Goal: Task Accomplishment & Management: Manage account settings

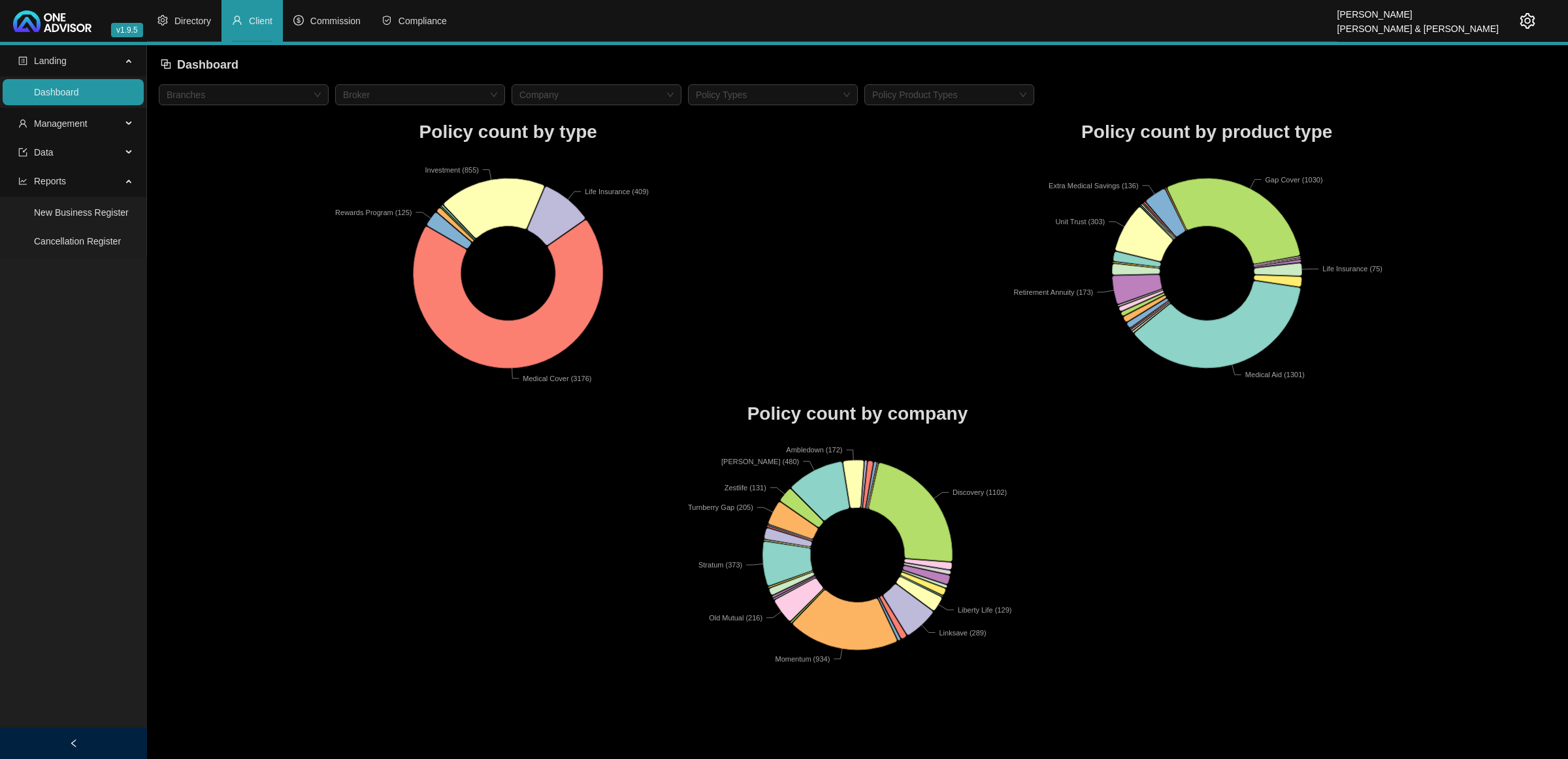
click at [263, 18] on span "Client" at bounding box center [260, 21] width 23 height 10
click at [119, 126] on span "Management" at bounding box center [69, 124] width 103 height 26
click at [62, 154] on link "Clients" at bounding box center [48, 154] width 28 height 10
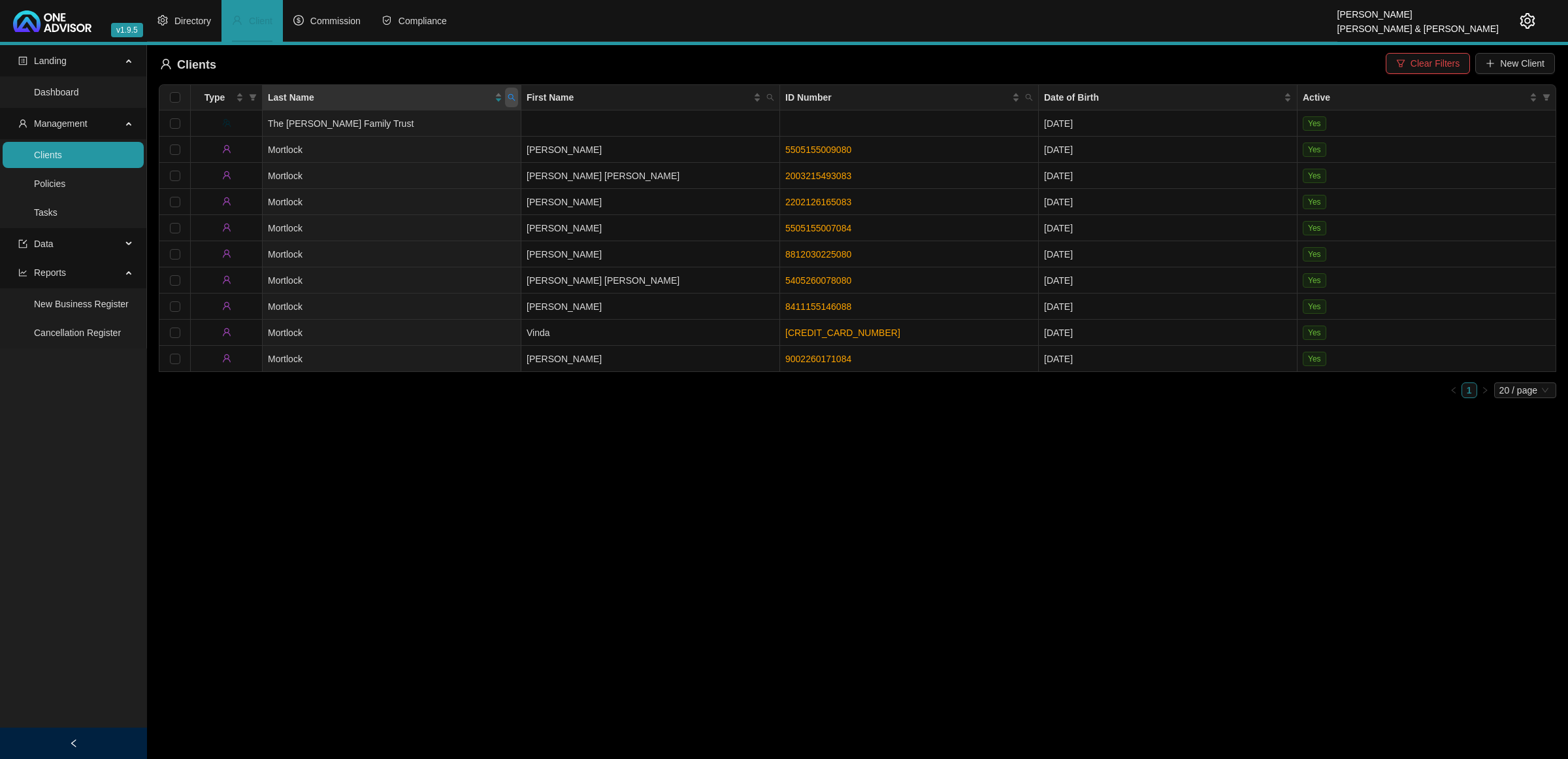
click at [510, 98] on icon "search" at bounding box center [512, 97] width 8 height 8
type input "[PERSON_NAME]"
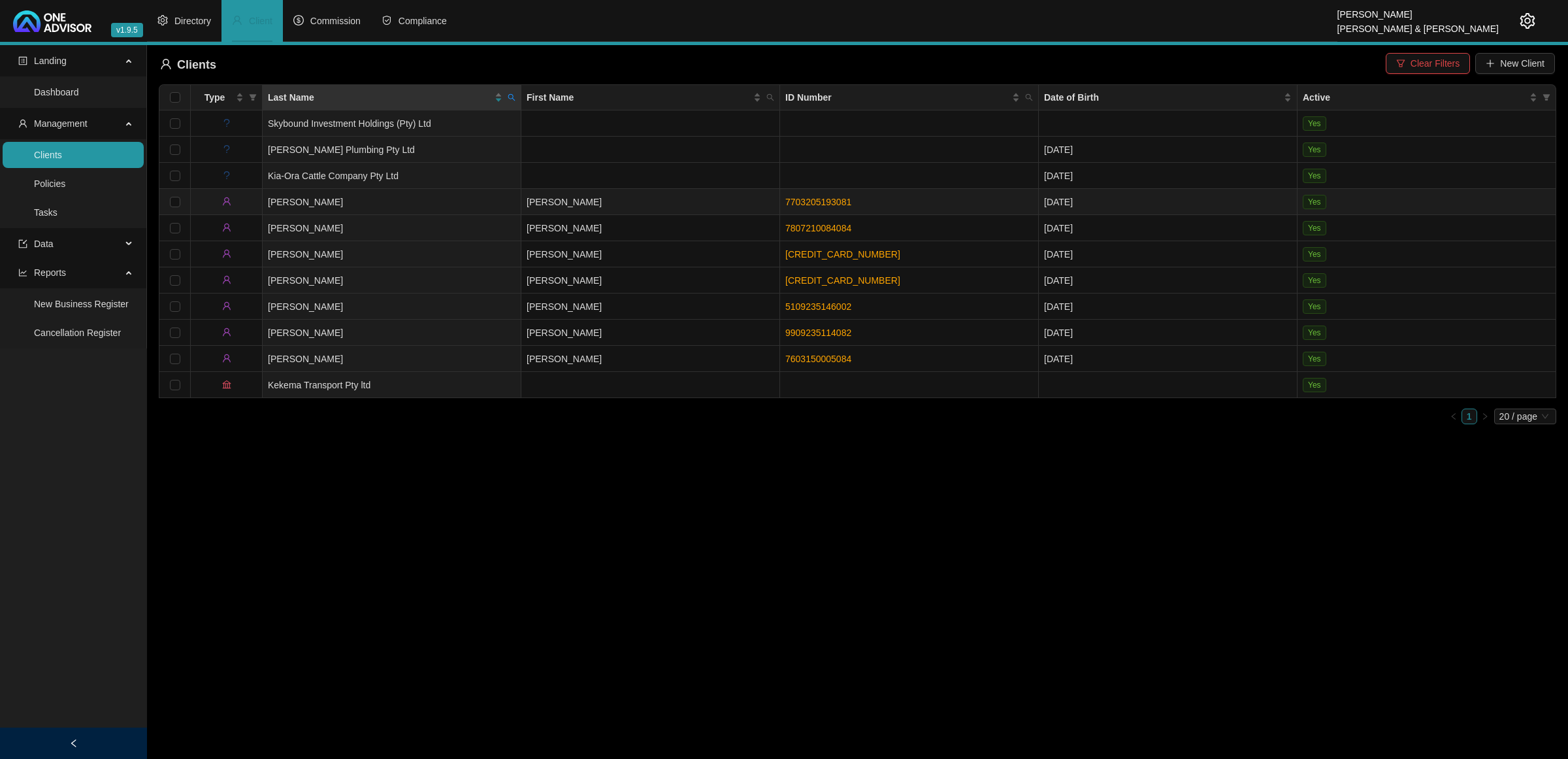
click at [460, 201] on td "[PERSON_NAME]" at bounding box center [392, 202] width 258 height 26
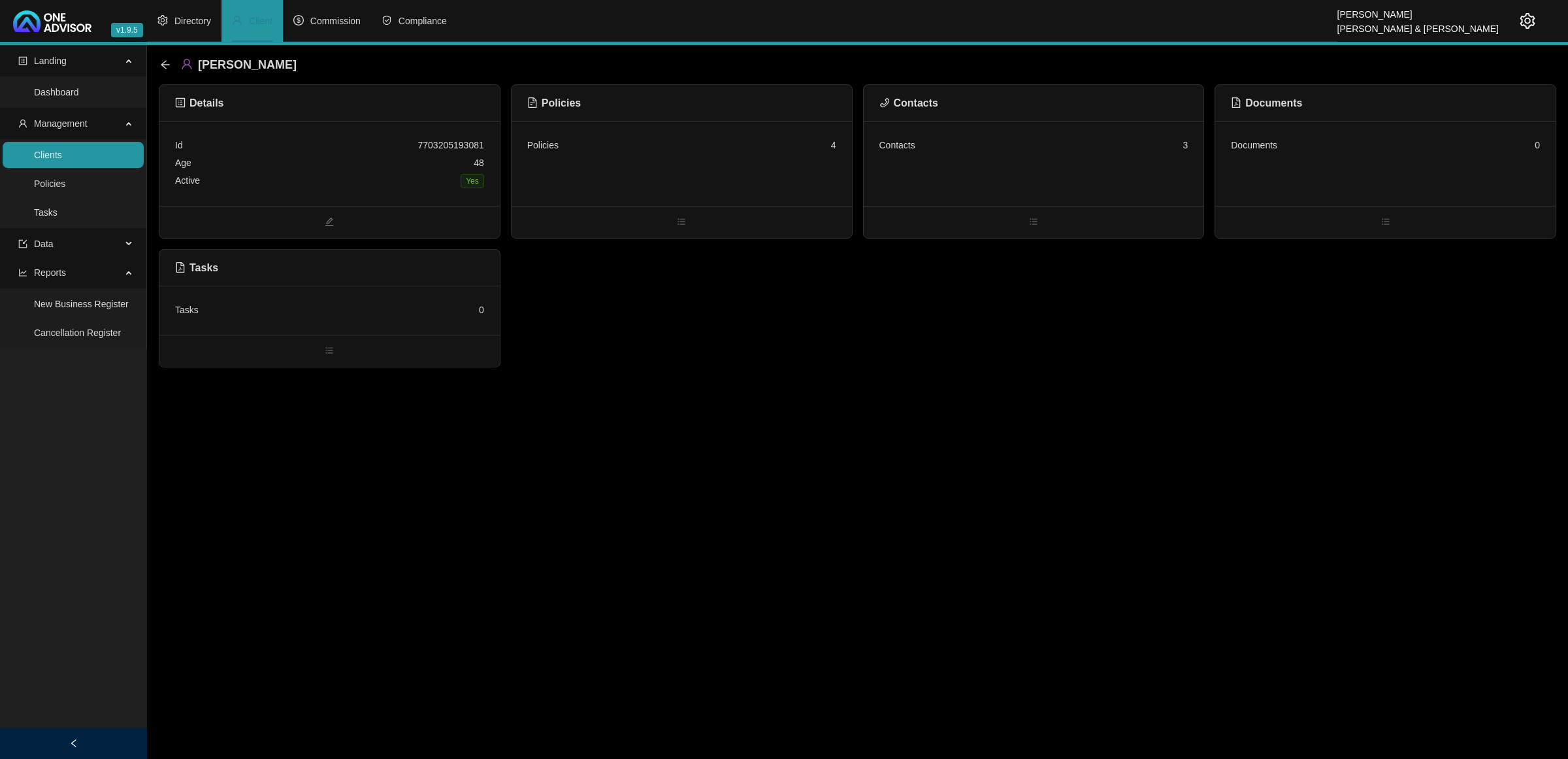
click at [954, 181] on div "Contacts 3" at bounding box center [1034, 163] width 340 height 85
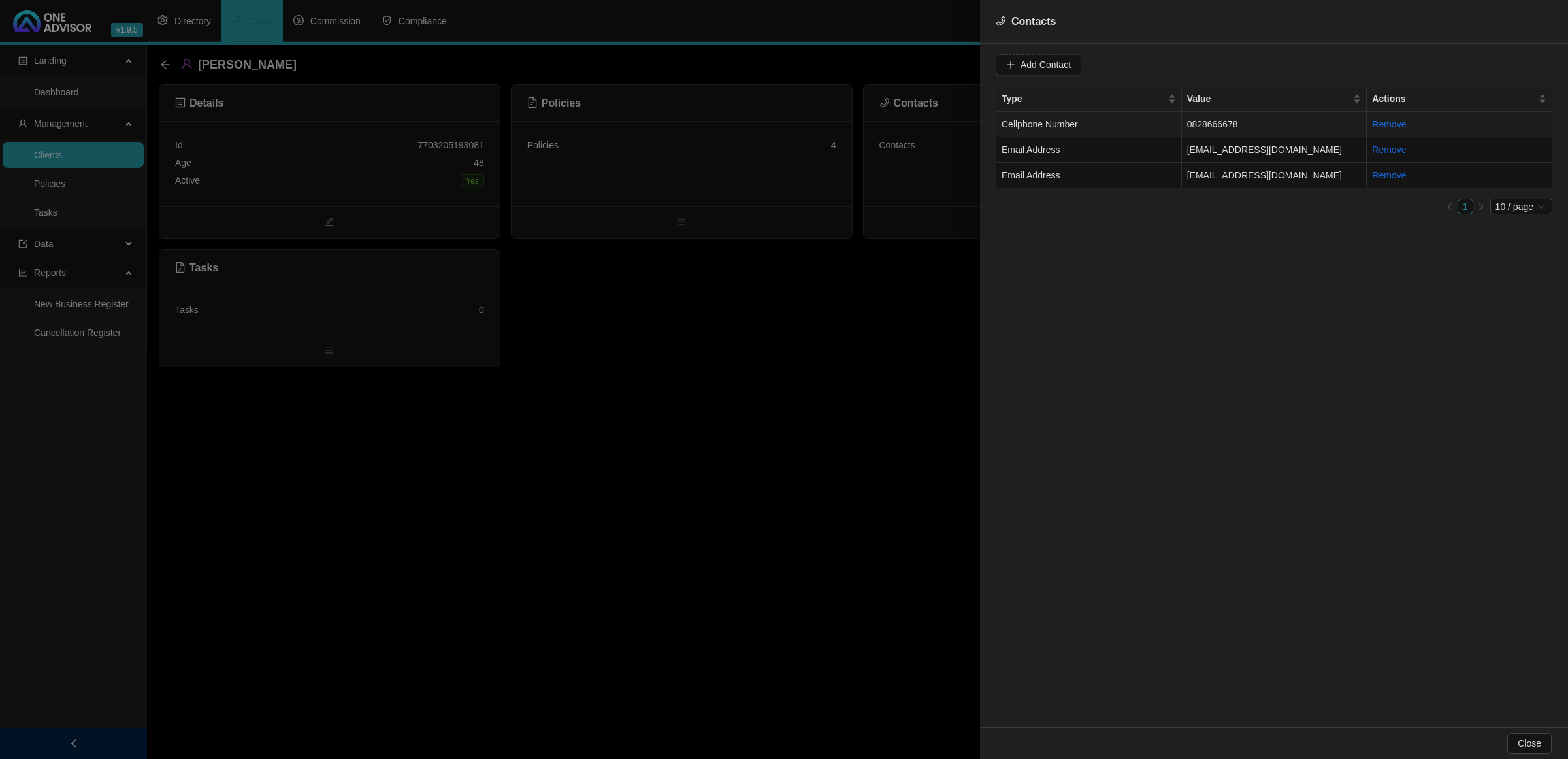
click at [1115, 123] on td "Cellphone Number" at bounding box center [1089, 124] width 186 height 25
click at [1216, 59] on span "Cellphone Number" at bounding box center [1246, 64] width 83 height 20
click at [1236, 128] on div "Primary Cellphone Number" at bounding box center [1233, 132] width 77 height 14
click at [1376, 62] on span "Update Contact" at bounding box center [1402, 64] width 63 height 14
click at [1148, 170] on td "Email Address" at bounding box center [1089, 175] width 186 height 25
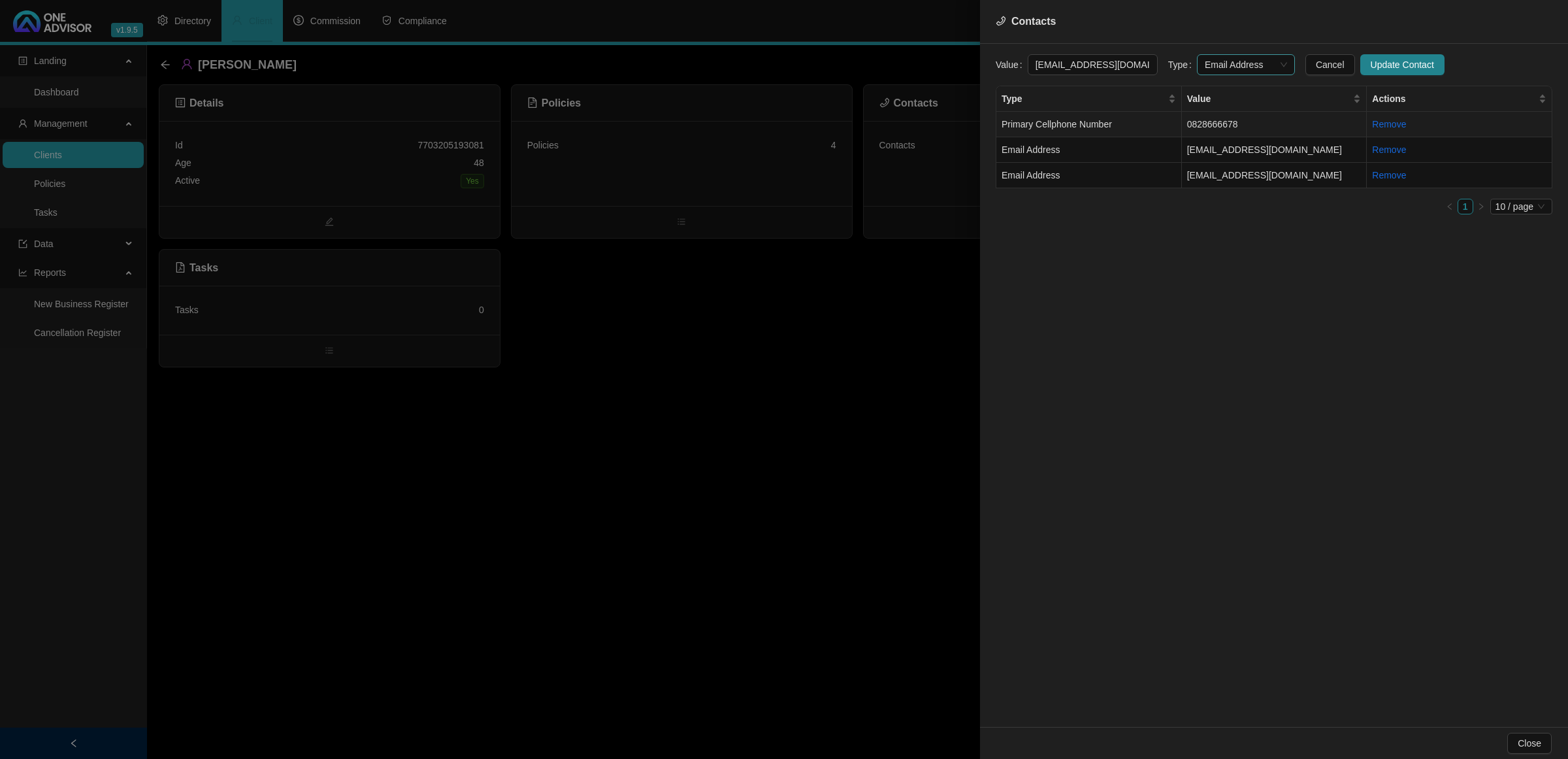
scroll to position [0, 2]
click at [1205, 56] on span "Email Address" at bounding box center [1246, 64] width 83 height 20
click at [1211, 145] on div "Primary Email Address" at bounding box center [1232, 153] width 93 height 21
click at [1371, 70] on span "Update Contact" at bounding box center [1402, 64] width 63 height 14
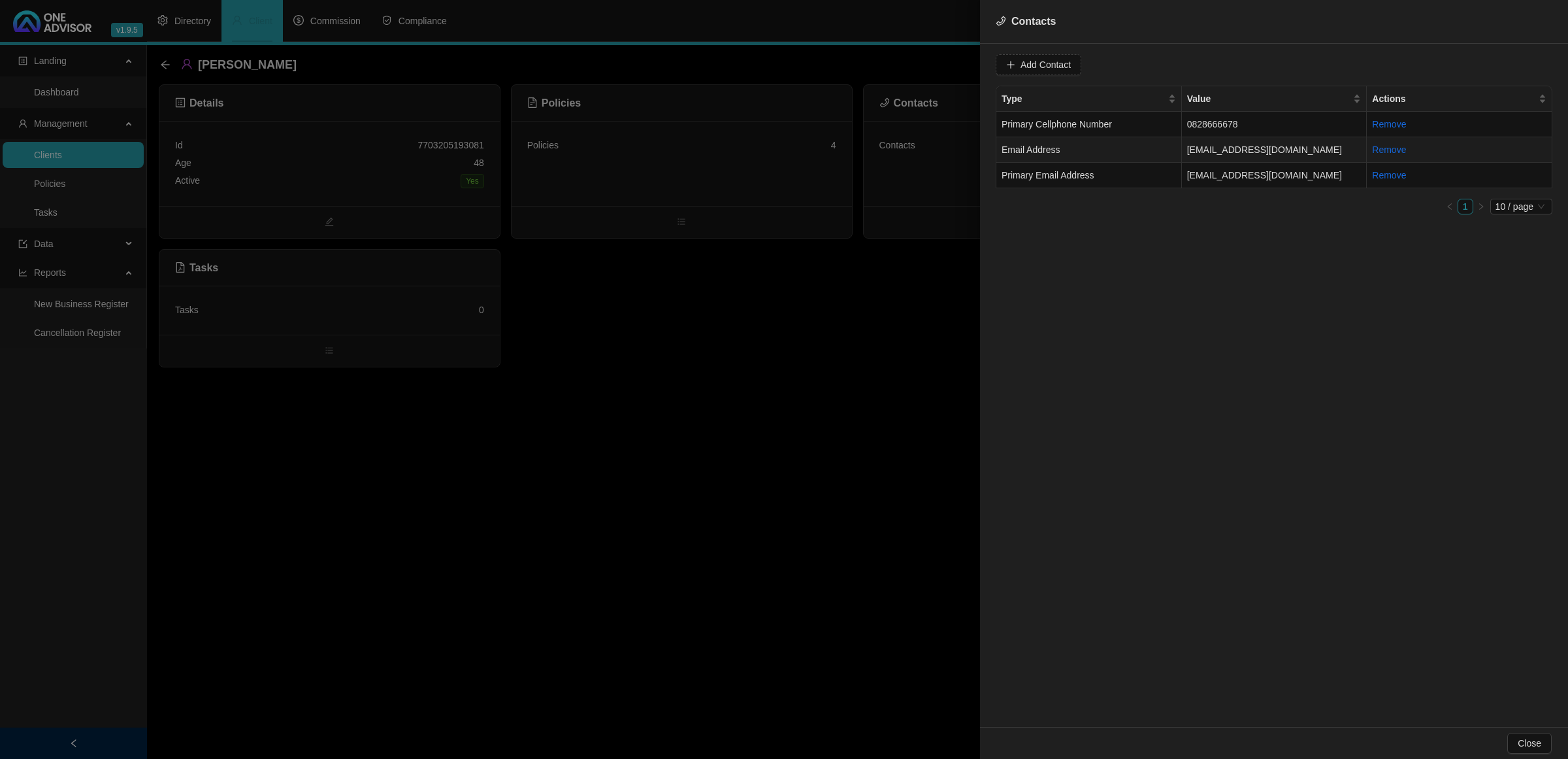
click at [1049, 157] on td "Email Address" at bounding box center [1089, 149] width 186 height 25
drag, startPoint x: 1139, startPoint y: 61, endPoint x: 972, endPoint y: 63, distance: 167.0
click at [972, 63] on div "Contacts Value [EMAIL_ADDRESS][DOMAIN_NAME] Type Email Address Cancel Update Co…" at bounding box center [784, 380] width 1568 height 759
click at [1158, 183] on td "Primary Email Address" at bounding box center [1089, 175] width 186 height 25
drag, startPoint x: 1140, startPoint y: 63, endPoint x: 936, endPoint y: 59, distance: 204.0
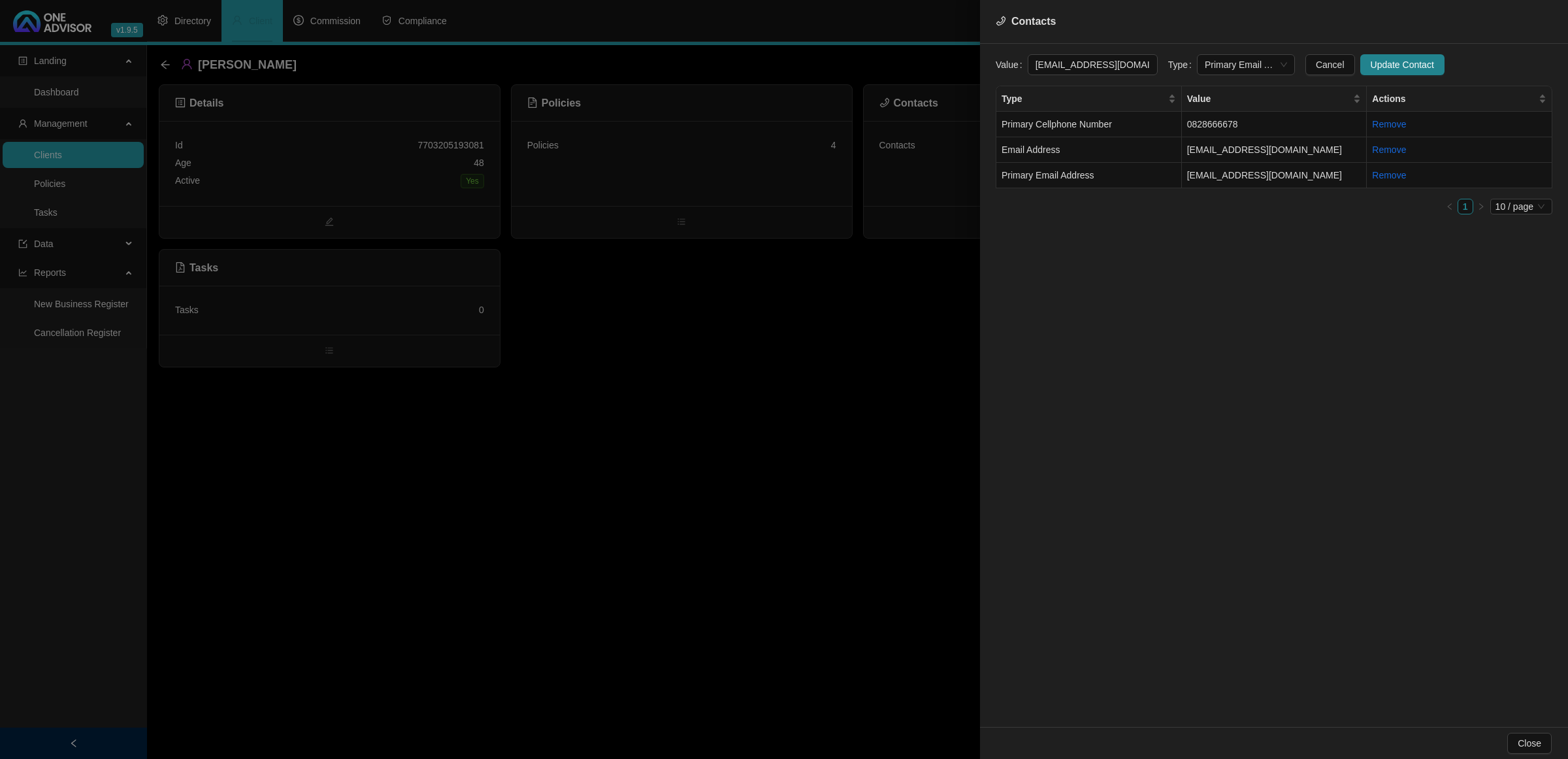
click at [936, 59] on div "Contacts Value [EMAIL_ADDRESS][DOMAIN_NAME] Type Primary Email Address Cancel U…" at bounding box center [784, 380] width 1568 height 759
click at [1104, 126] on span "Primary Cellphone Number" at bounding box center [1056, 124] width 111 height 10
drag, startPoint x: 1095, startPoint y: 72, endPoint x: 879, endPoint y: 66, distance: 216.1
click at [879, 66] on div "Contacts Value [PHONE_NUMBER] Type Primary Cellphone Number Cancel Update Conta…" at bounding box center [784, 380] width 1568 height 759
click at [328, 181] on div at bounding box center [784, 380] width 1568 height 759
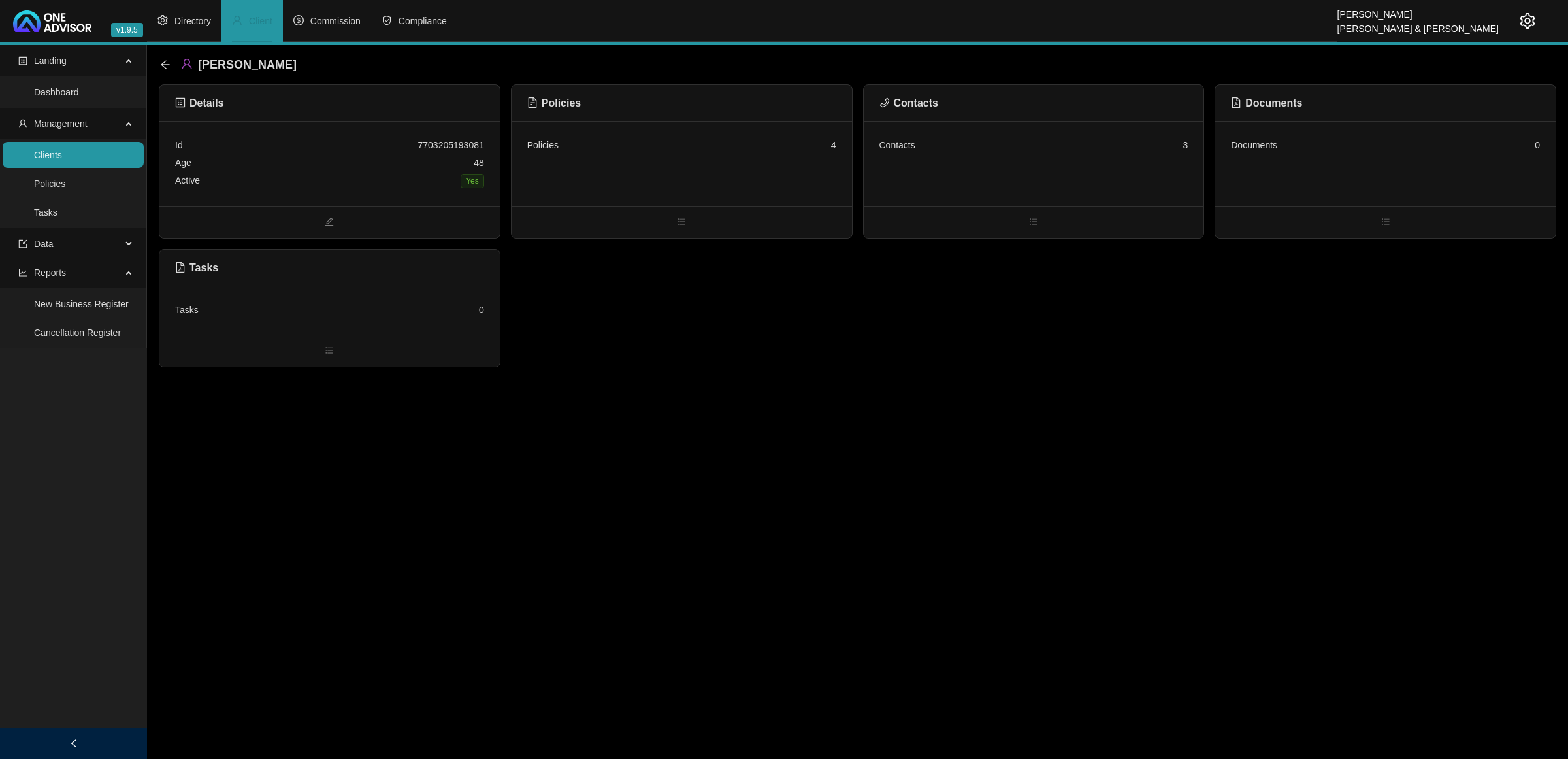
click at [328, 181] on div "Active Yes" at bounding box center [329, 180] width 309 height 18
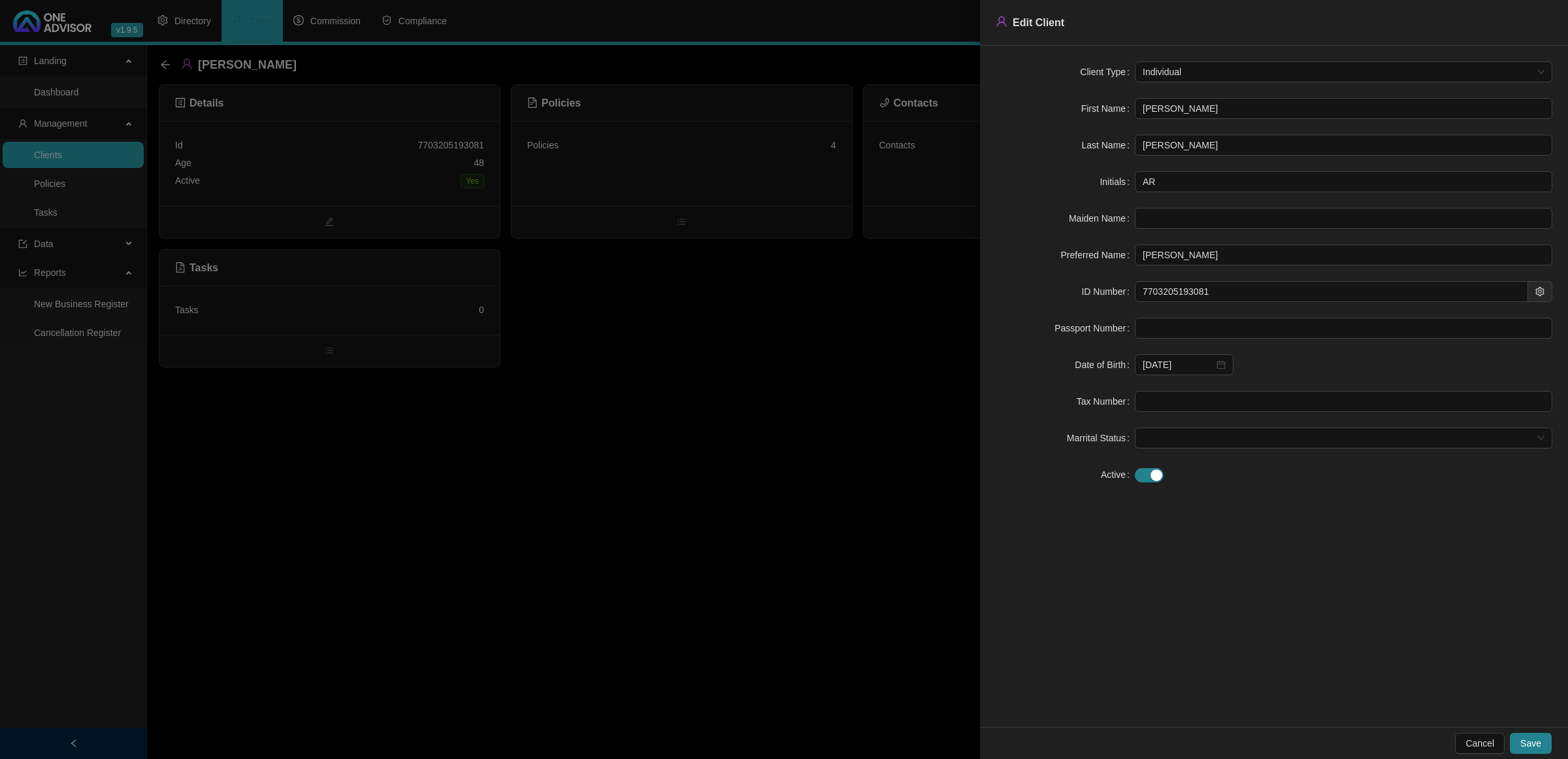
drag, startPoint x: 1222, startPoint y: 116, endPoint x: 1068, endPoint y: 108, distance: 154.2
click at [1068, 108] on div "First Name [PERSON_NAME]" at bounding box center [1273, 108] width 557 height 21
type input "[PERSON_NAME]"
click at [1283, 145] on input "[PERSON_NAME]" at bounding box center [1343, 145] width 418 height 21
drag, startPoint x: 1211, startPoint y: 292, endPoint x: 1083, endPoint y: 292, distance: 128.0
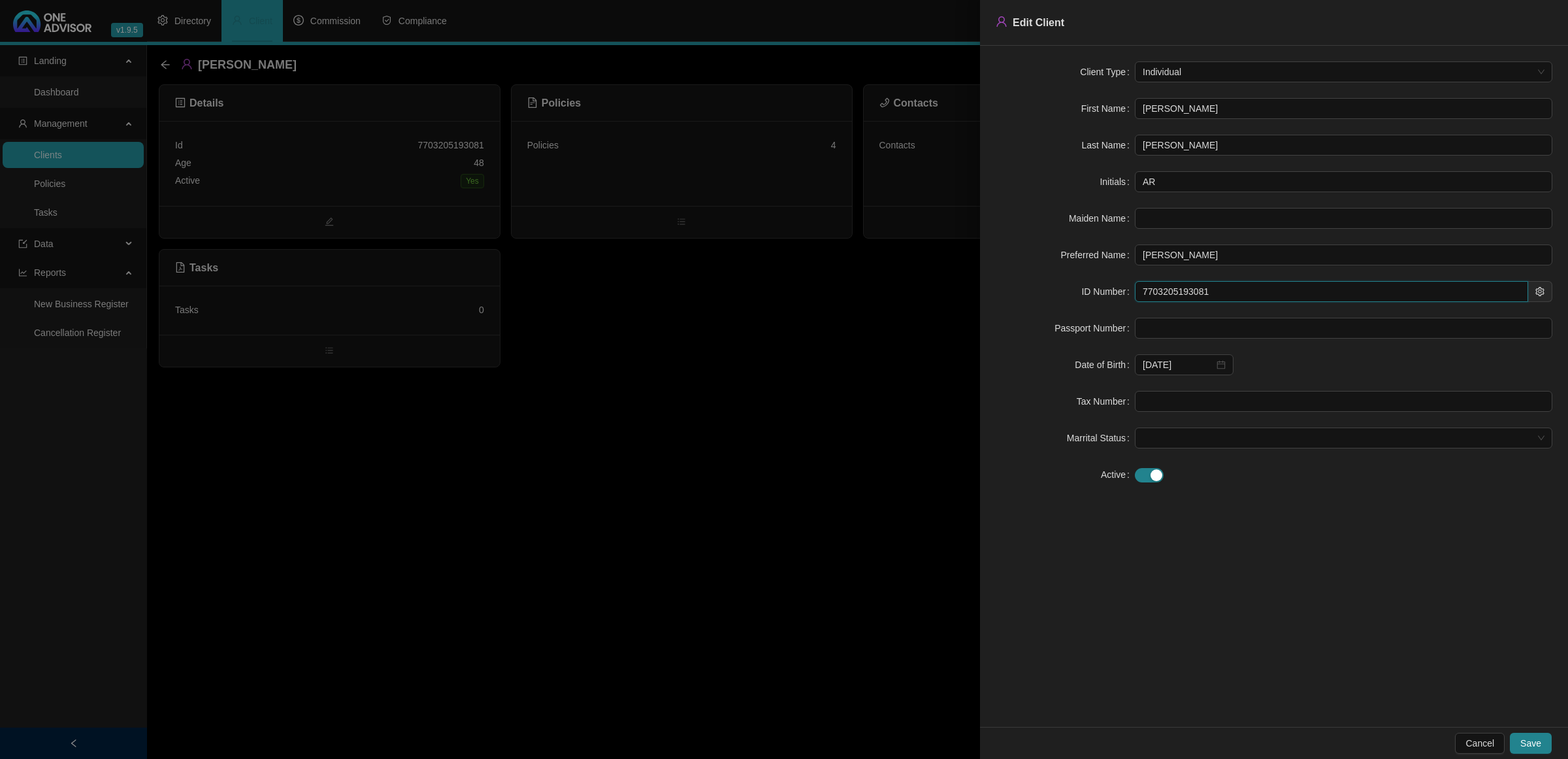
click at [1083, 292] on div "ID Number 7703205193081" at bounding box center [1273, 291] width 557 height 21
click at [1533, 740] on span "Save" at bounding box center [1530, 742] width 21 height 14
